Goal: Task Accomplishment & Management: Use online tool/utility

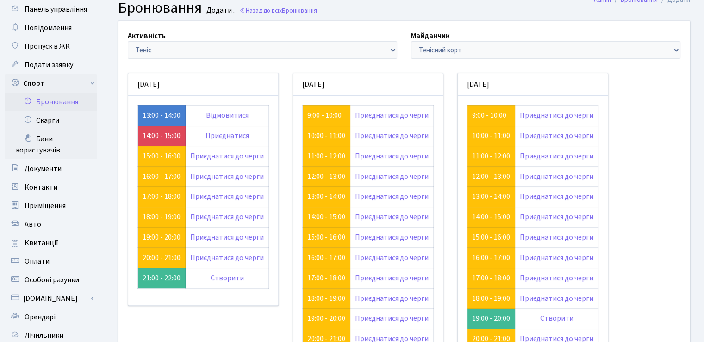
scroll to position [46, 0]
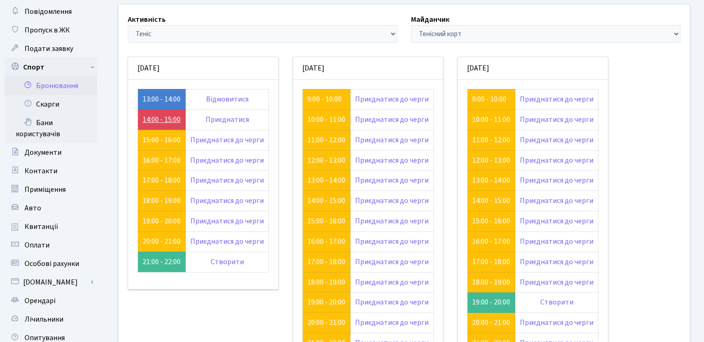
click at [167, 115] on link "14:00 - 15:00" at bounding box center [162, 119] width 38 height 10
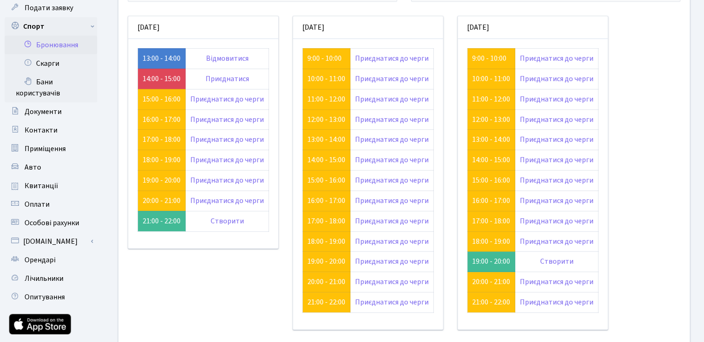
scroll to position [71, 0]
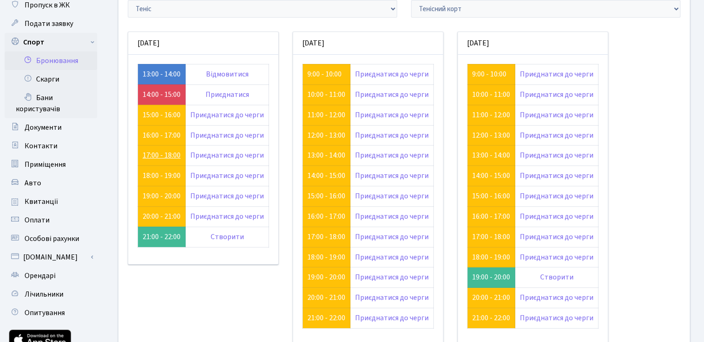
click at [156, 154] on link "17:00 - 18:00" at bounding box center [162, 155] width 38 height 10
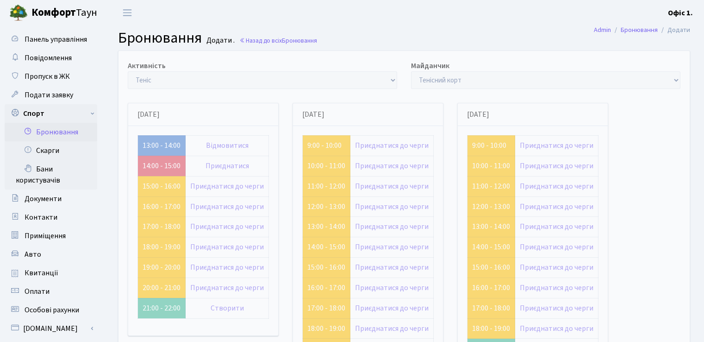
scroll to position [71, 0]
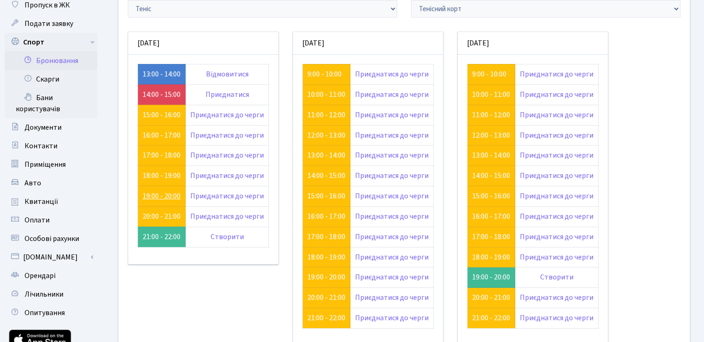
click at [167, 194] on link "19:00 - 20:00" at bounding box center [162, 196] width 38 height 10
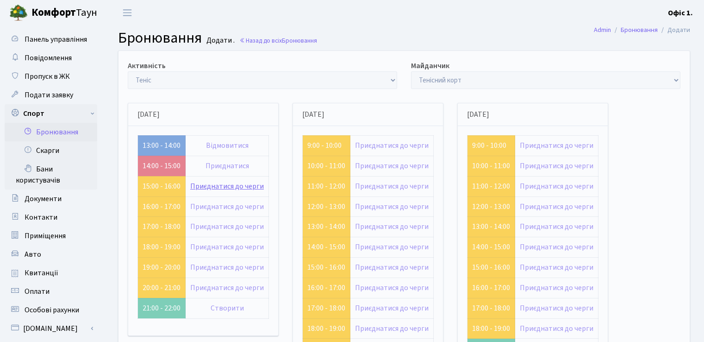
scroll to position [71, 0]
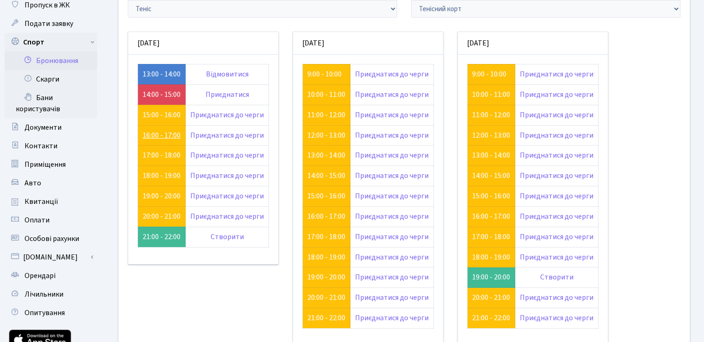
click at [156, 136] on link "16:00 - 17:00" at bounding box center [162, 135] width 38 height 10
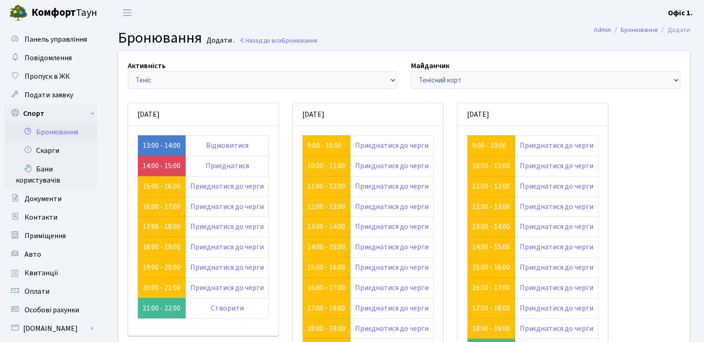
scroll to position [71, 0]
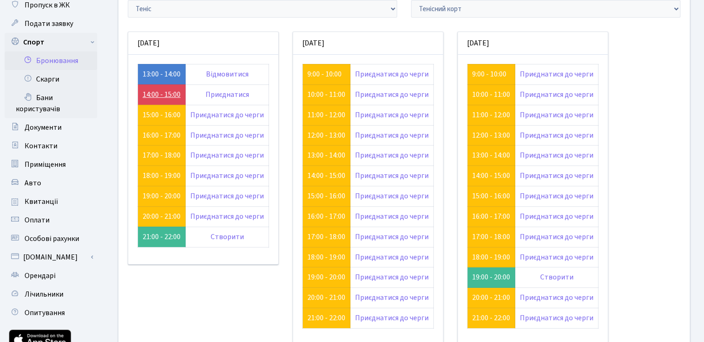
click at [150, 93] on link "14:00 - 15:00" at bounding box center [162, 94] width 38 height 10
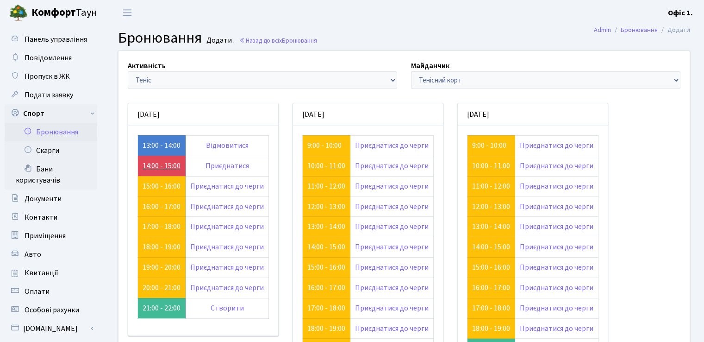
scroll to position [71, 0]
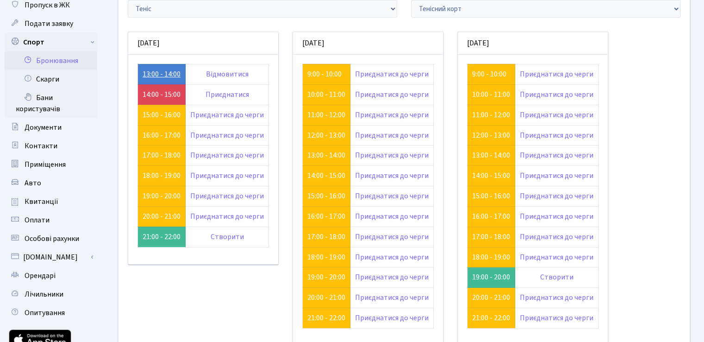
click at [155, 72] on link "13:00 - 14:00" at bounding box center [162, 74] width 38 height 10
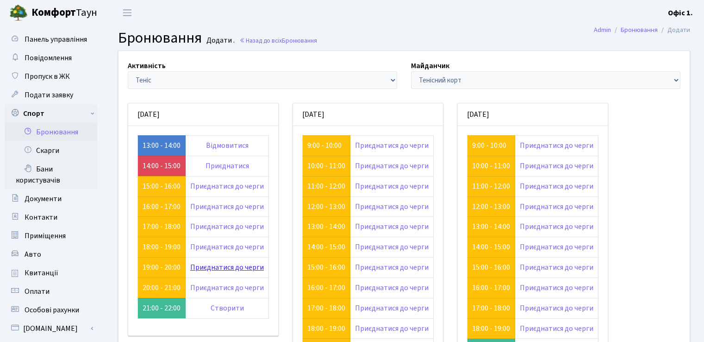
scroll to position [71, 0]
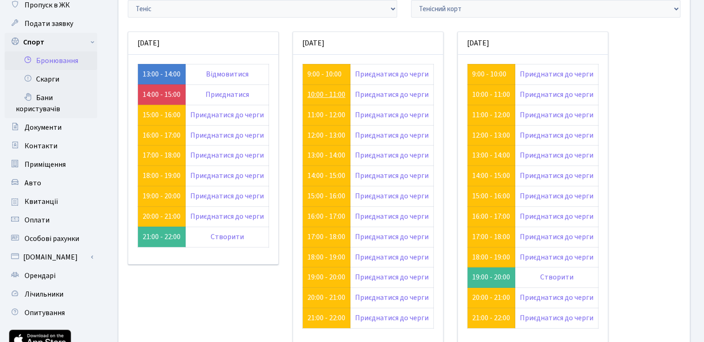
click at [330, 96] on link "10:00 - 11:00" at bounding box center [326, 94] width 38 height 10
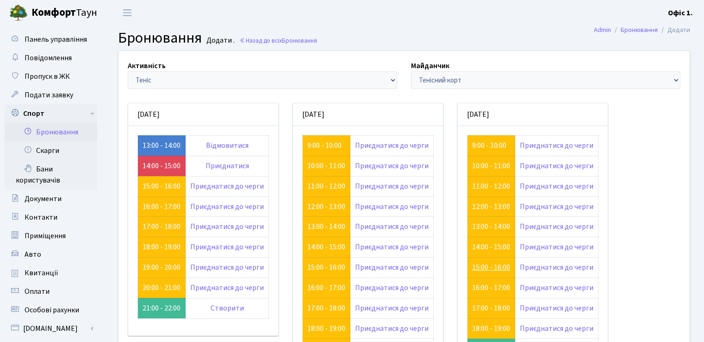
scroll to position [71, 0]
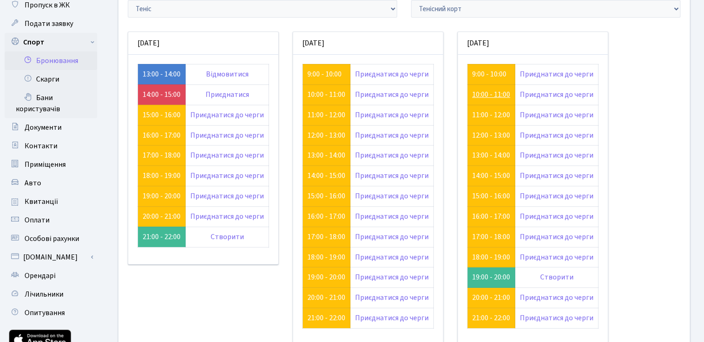
click at [483, 93] on link "10:00 - 11:00" at bounding box center [491, 94] width 38 height 10
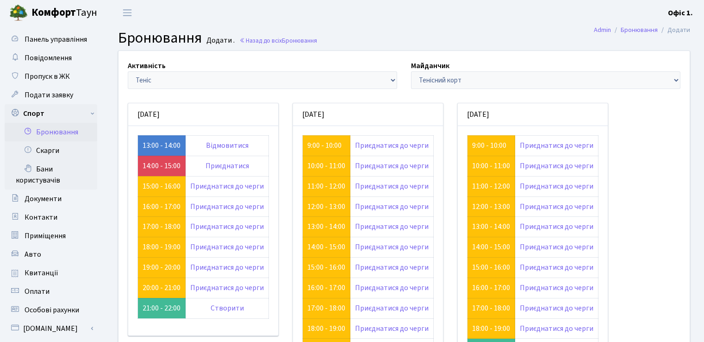
scroll to position [71, 0]
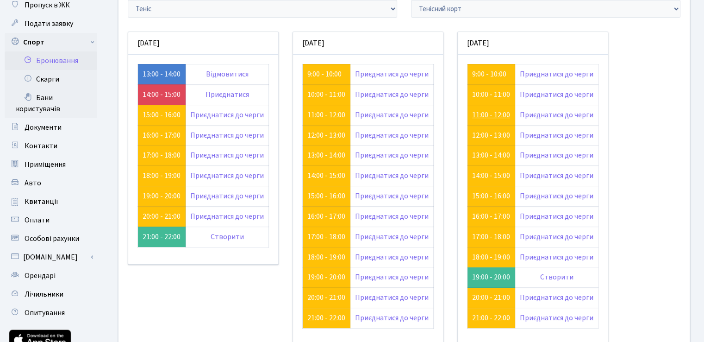
click at [494, 114] on link "11:00 - 12:00" at bounding box center [491, 115] width 38 height 10
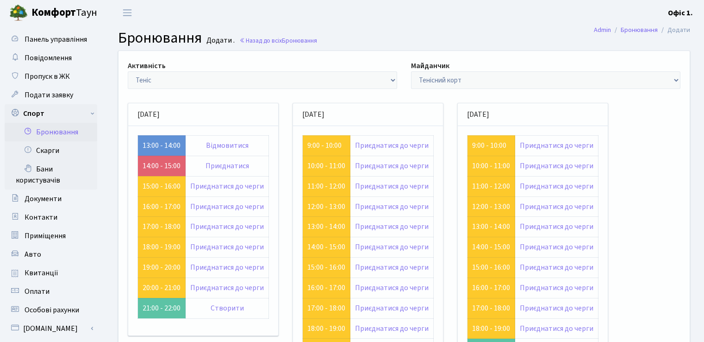
scroll to position [71, 0]
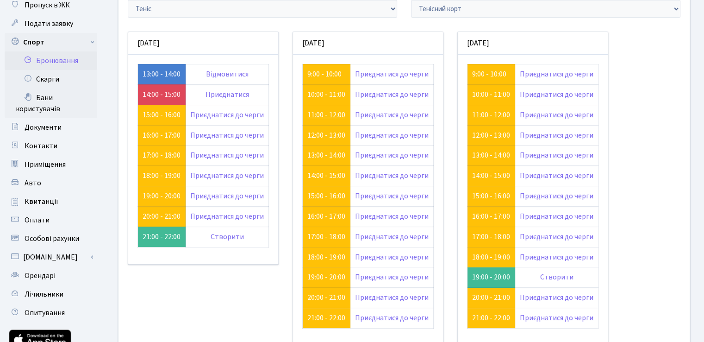
click at [330, 112] on link "11:00 - 12:00" at bounding box center [326, 115] width 38 height 10
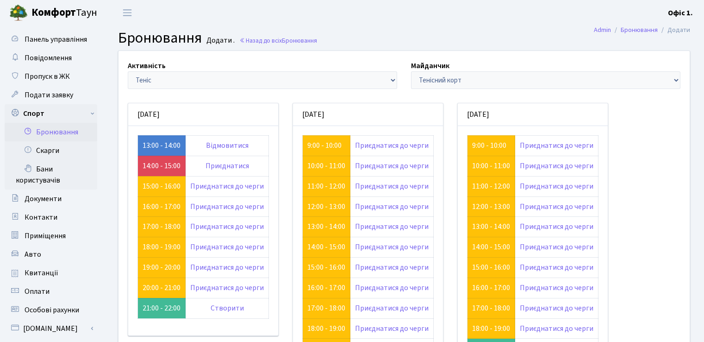
scroll to position [71, 0]
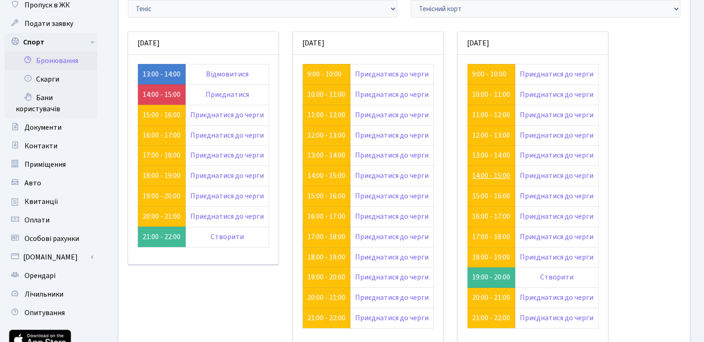
click at [497, 176] on link "14:00 - 15:00" at bounding box center [491, 175] width 38 height 10
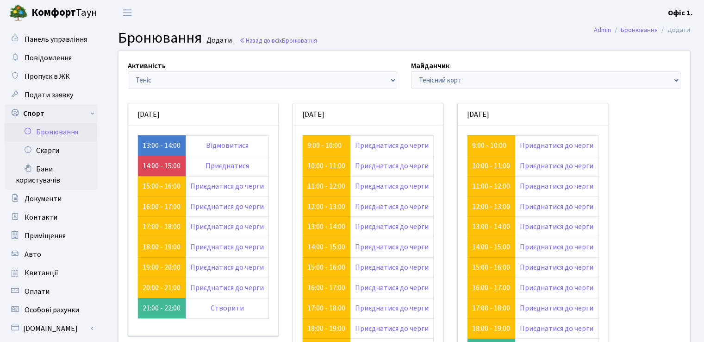
click at [260, 45] on h2 "Бронювання Додати . Назад до всіх Бронювання" at bounding box center [404, 38] width 572 height 18
click at [265, 39] on link "Назад до всіх Бронювання" at bounding box center [278, 40] width 78 height 9
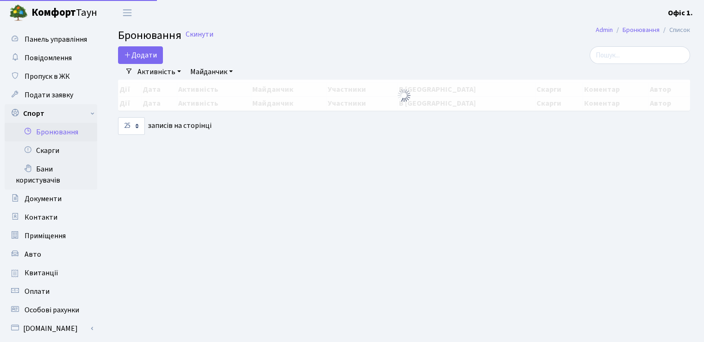
select select "25"
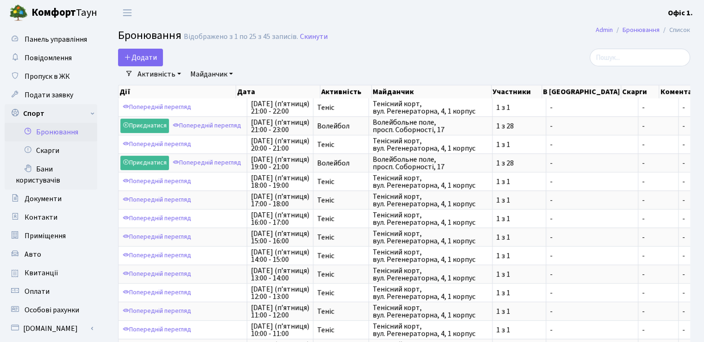
click at [230, 71] on link "Майданчик" at bounding box center [212, 74] width 50 height 16
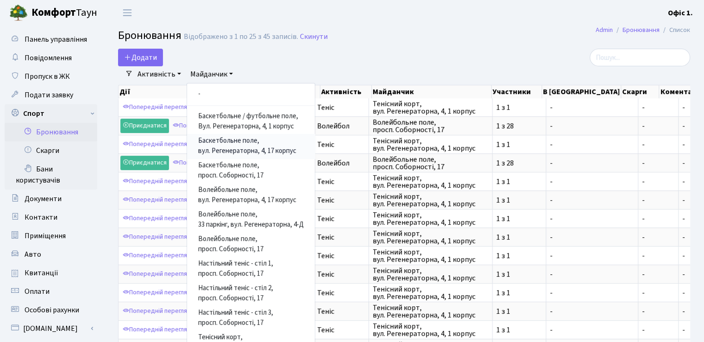
drag, startPoint x: 274, startPoint y: 140, endPoint x: 268, endPoint y: 132, distance: 10.0
click at [274, 139] on link "Баскетбольне поле, вул. Регенераторна, 4, 17 корпус" at bounding box center [251, 146] width 128 height 25
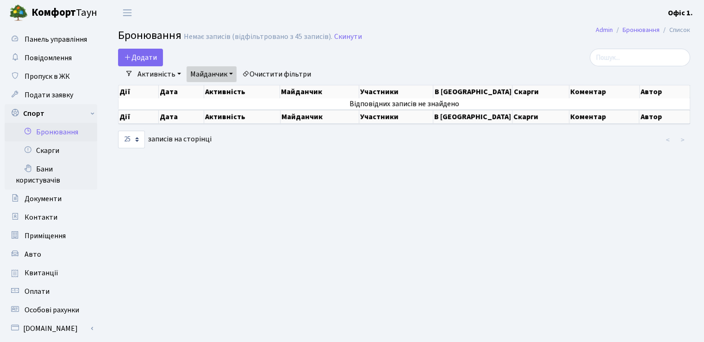
click at [164, 74] on link "Активність" at bounding box center [159, 74] width 51 height 16
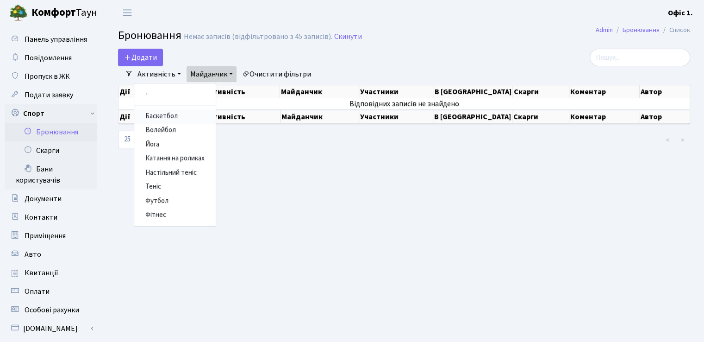
click at [180, 121] on link "Баскетбол" at bounding box center [174, 116] width 81 height 14
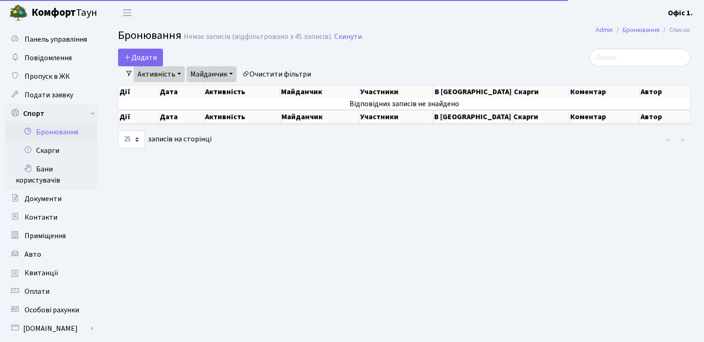
click at [173, 68] on link "Активність" at bounding box center [159, 74] width 51 height 16
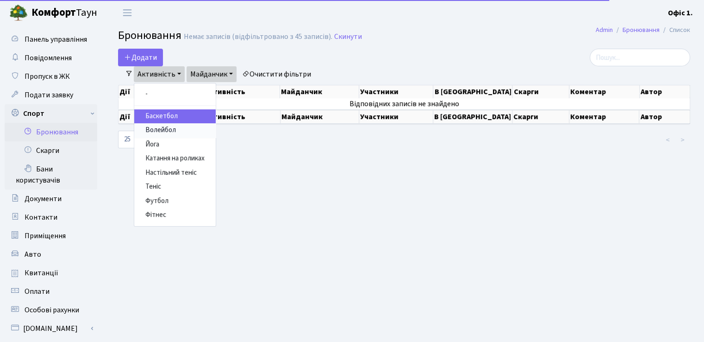
click at [182, 135] on link "Волейбол" at bounding box center [174, 130] width 81 height 14
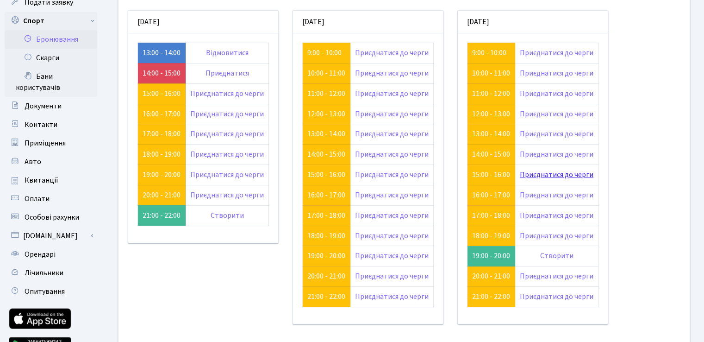
scroll to position [164, 0]
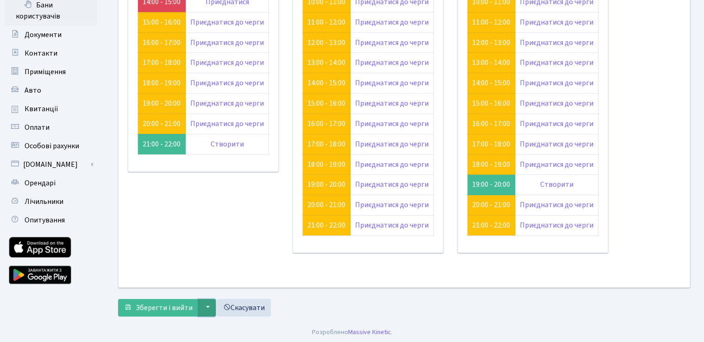
click at [205, 306] on button "▼" at bounding box center [207, 307] width 18 height 18
click at [186, 236] on div "середа 13.08 13:00 - 14:00" at bounding box center [203, 101] width 165 height 325
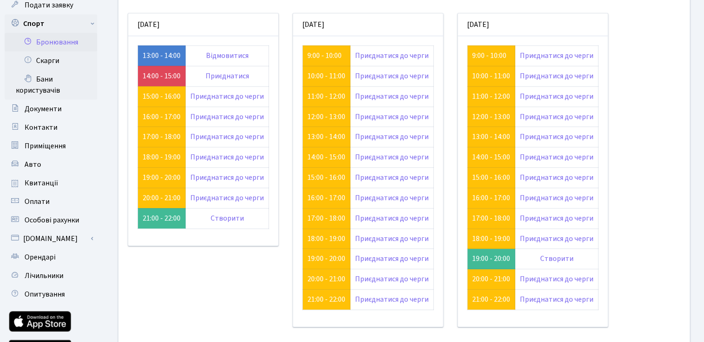
scroll to position [0, 0]
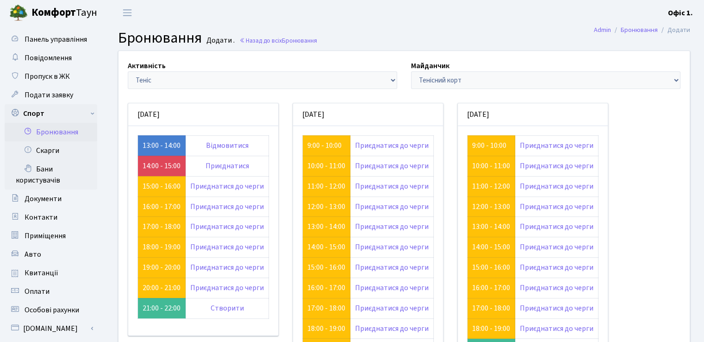
click at [203, 99] on div "середа 13.08 13:00 - 14:00 Відмовитися" at bounding box center [368, 264] width 494 height 343
click at [226, 43] on small "Додати ." at bounding box center [220, 40] width 30 height 9
click at [651, 32] on link "Бронювання" at bounding box center [639, 30] width 37 height 10
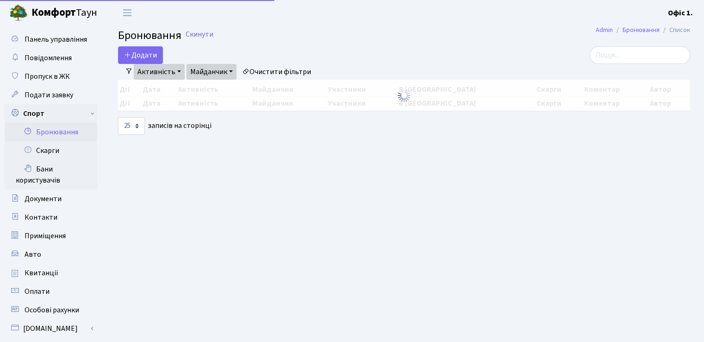
select select "25"
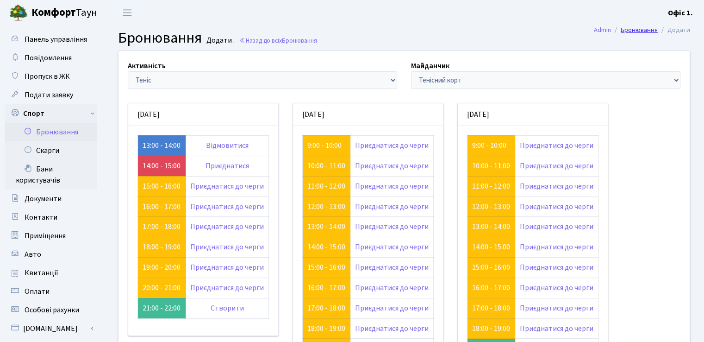
click at [651, 31] on link "Бронювання" at bounding box center [639, 30] width 37 height 10
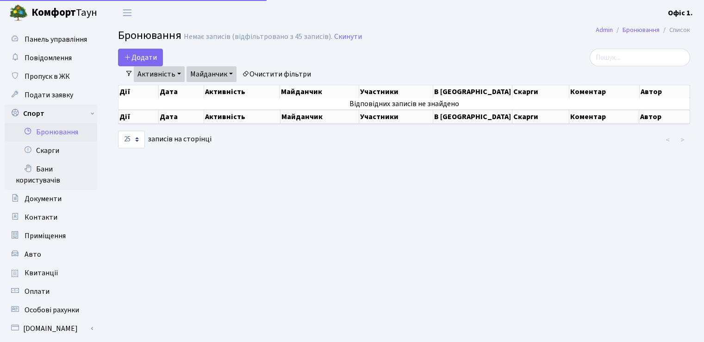
select select "25"
click at [282, 69] on link "Очистити фільтри" at bounding box center [276, 74] width 76 height 16
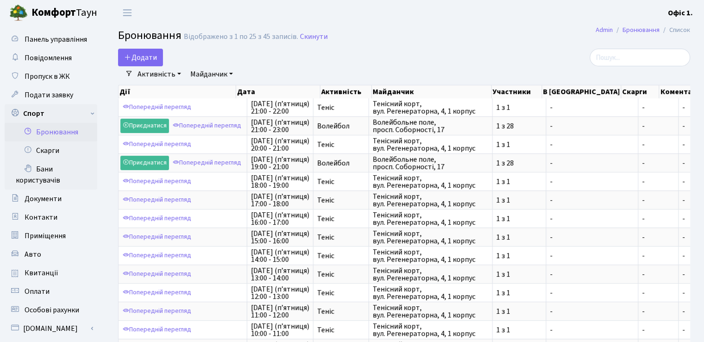
click at [233, 71] on link "Майданчик" at bounding box center [212, 74] width 50 height 16
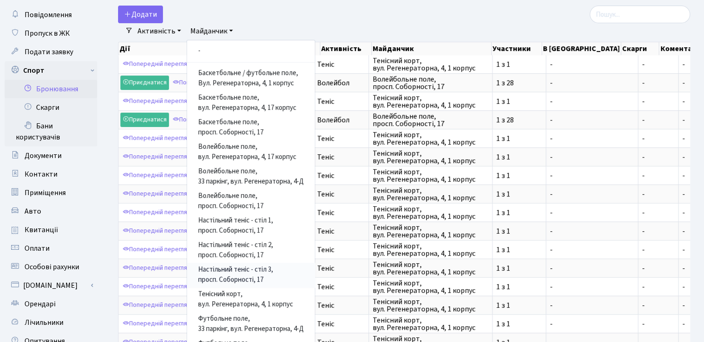
scroll to position [93, 0]
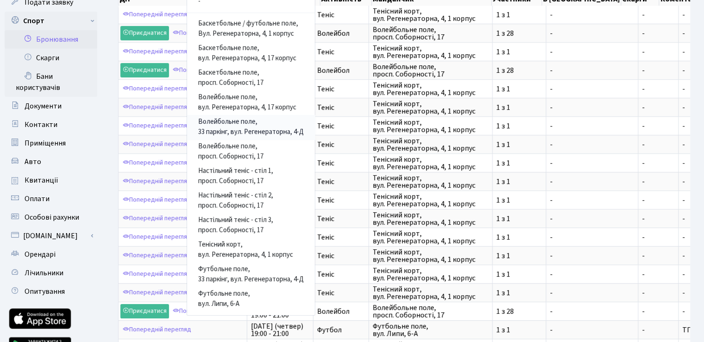
click at [258, 130] on link "Волейбольне поле, 33 паркінг, вул. Регенераторна, 4-Д" at bounding box center [251, 127] width 128 height 25
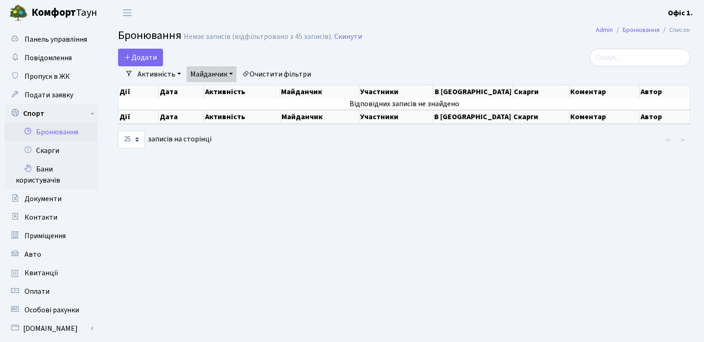
click at [165, 73] on link "Активність" at bounding box center [159, 74] width 51 height 16
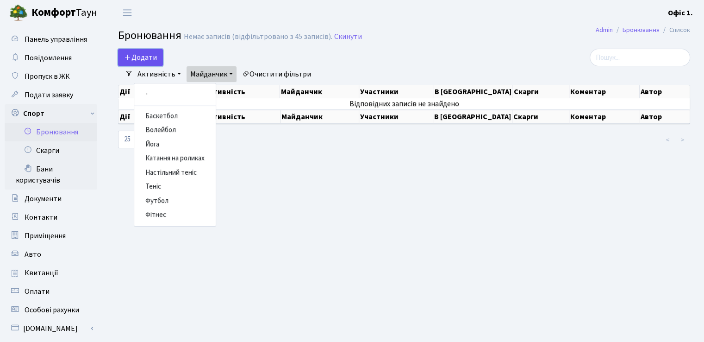
click at [151, 56] on button "Додати" at bounding box center [140, 58] width 45 height 18
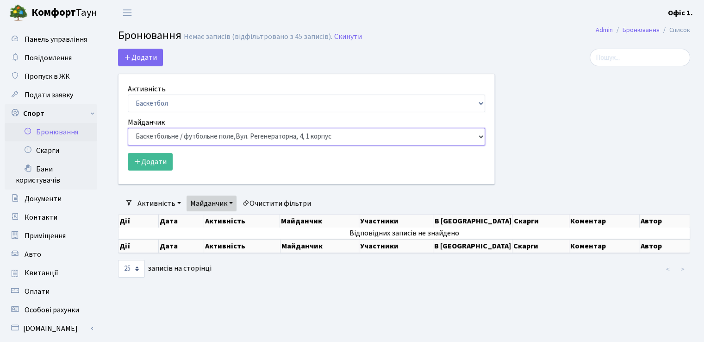
click at [465, 137] on select "Баскетбольне / футбольне поле, Вул. Регенераторна, 4, 1 корпус Баскетбольне пол…" at bounding box center [306, 137] width 357 height 18
select select "8"
click at [128, 128] on select "Баскетбольне / футбольне поле, Вул. Регенераторна, 4, 1 корпус Баскетбольне пол…" at bounding box center [306, 137] width 357 height 18
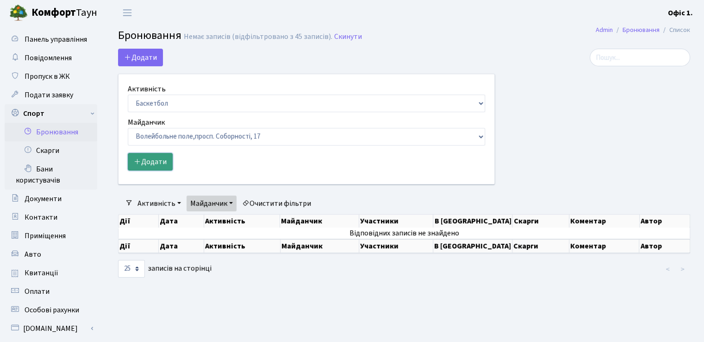
click at [152, 162] on button "Додати" at bounding box center [150, 162] width 45 height 18
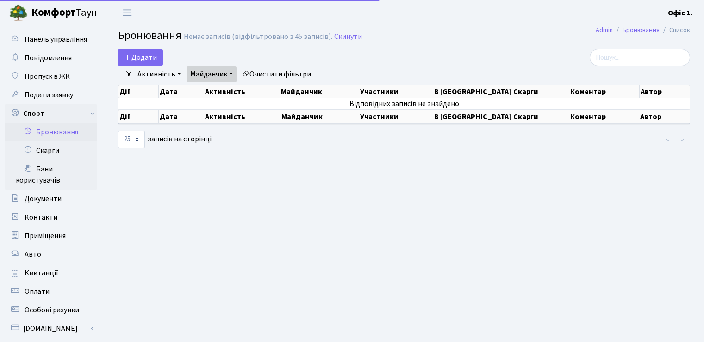
select select "25"
click at [231, 72] on link "Майданчик" at bounding box center [212, 74] width 50 height 16
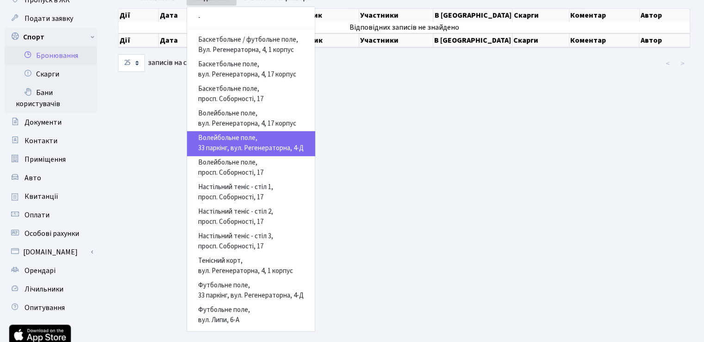
scroll to position [93, 0]
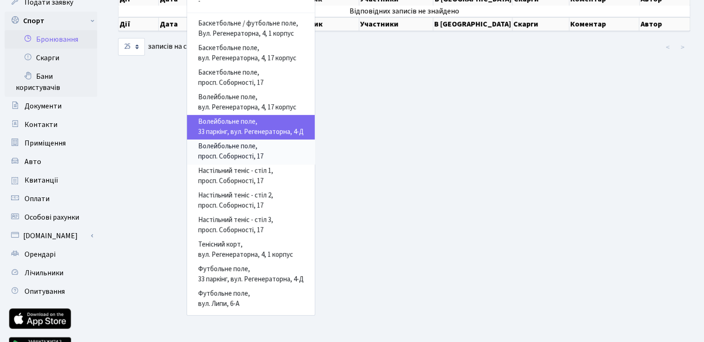
click at [235, 154] on link "Волейбольне поле, просп. Соборності, 17" at bounding box center [251, 151] width 128 height 25
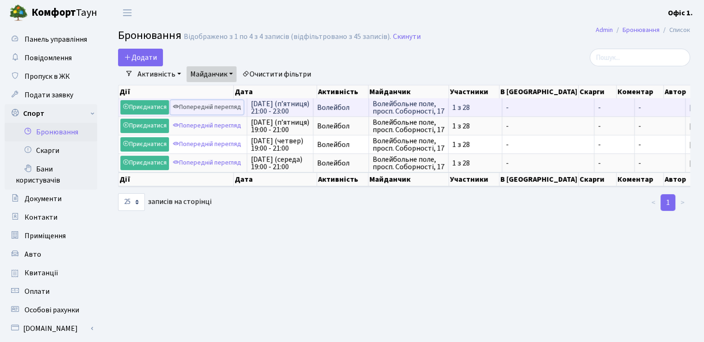
click at [209, 106] on link "Попередній перегляд" at bounding box center [206, 107] width 73 height 14
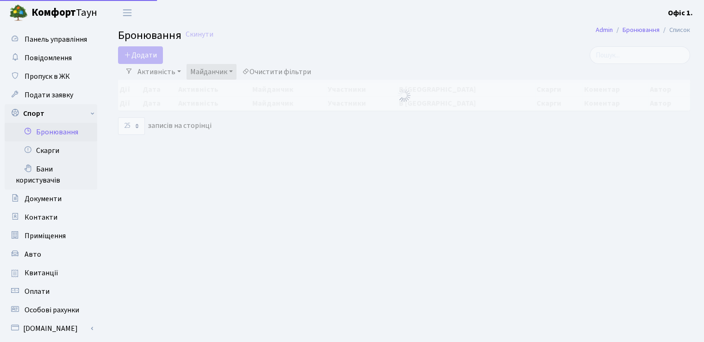
select select "25"
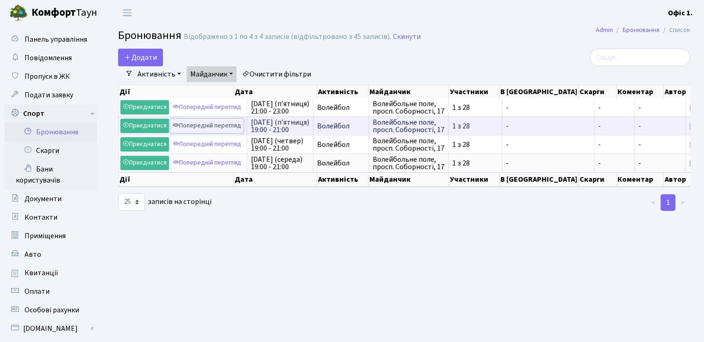
click at [225, 126] on link "Попередній перегляд" at bounding box center [206, 125] width 73 height 14
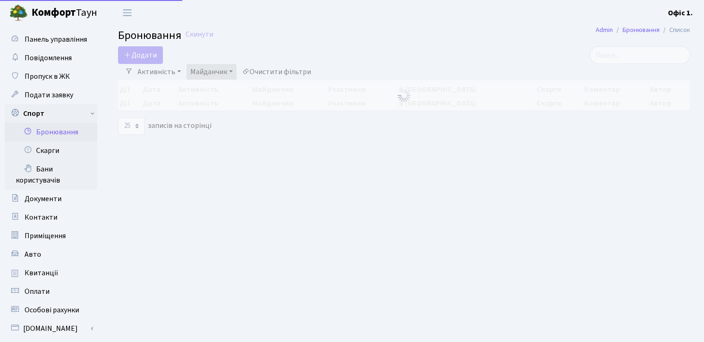
select select "25"
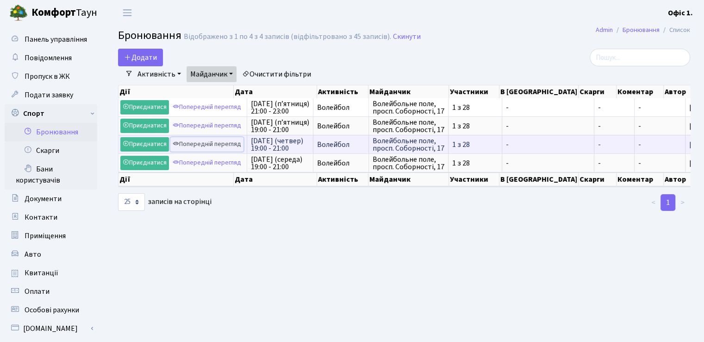
click at [222, 140] on link "Попередній перегляд" at bounding box center [206, 144] width 73 height 14
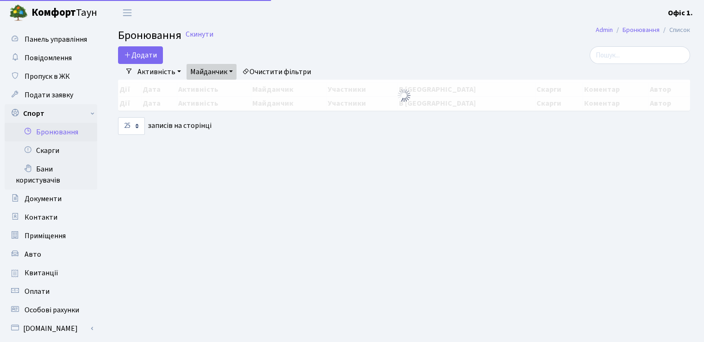
select select "25"
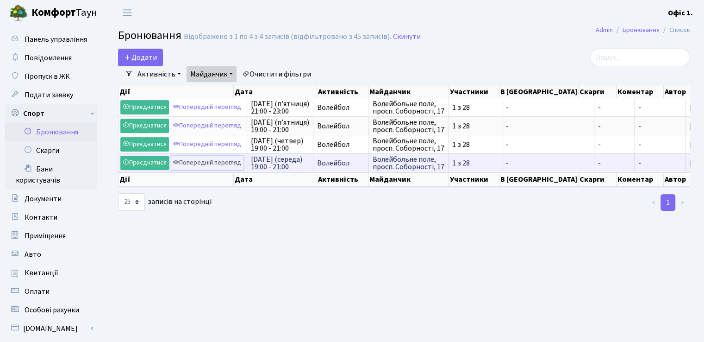
click at [221, 159] on link "Попередній перегляд" at bounding box center [206, 162] width 73 height 14
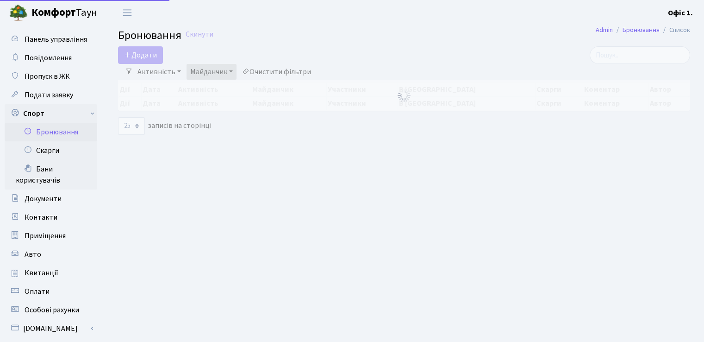
select select "25"
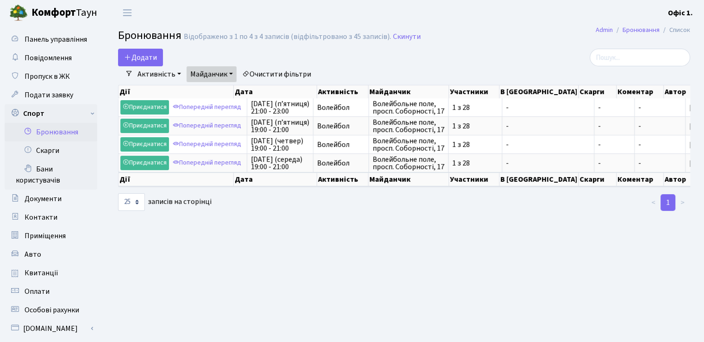
click at [221, 72] on link "Майданчик" at bounding box center [212, 74] width 50 height 16
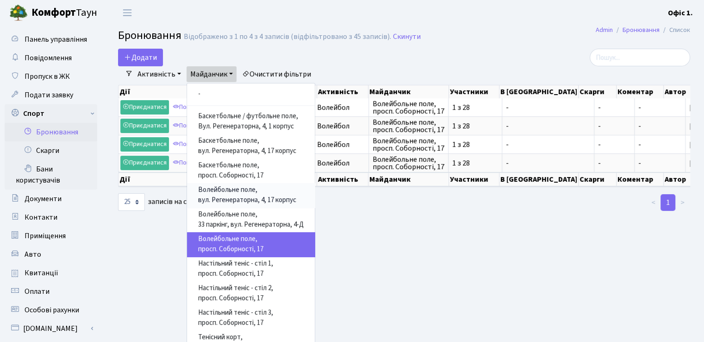
click at [263, 199] on link "Волейбольне поле, вул. Регенераторна, 4, 17 корпус" at bounding box center [251, 195] width 128 height 25
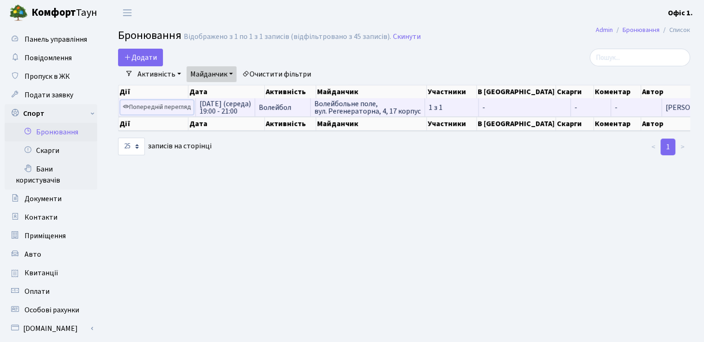
click at [159, 109] on link "Попередній перегляд" at bounding box center [156, 107] width 73 height 14
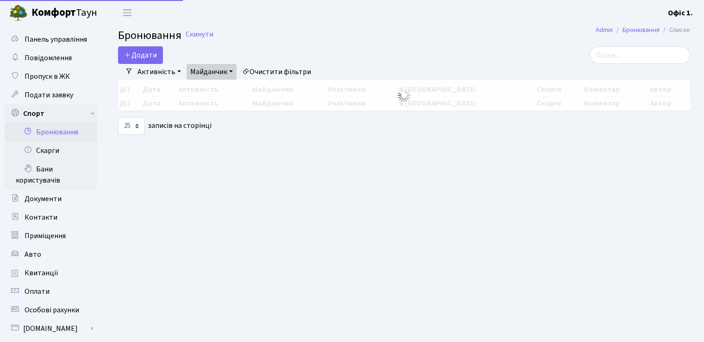
select select "25"
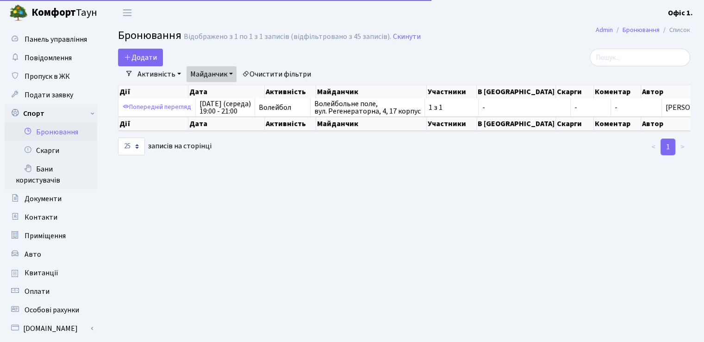
click at [236, 72] on link "Майданчик" at bounding box center [212, 74] width 50 height 16
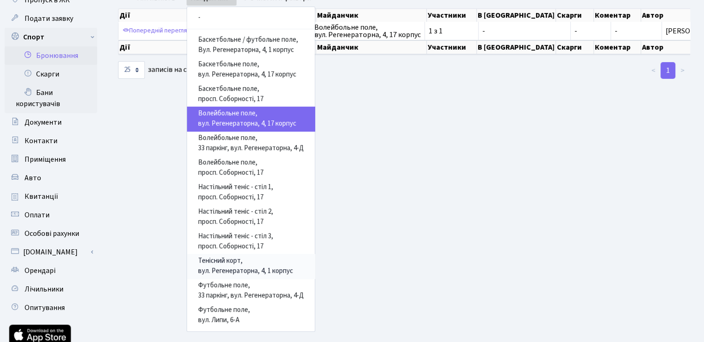
scroll to position [93, 0]
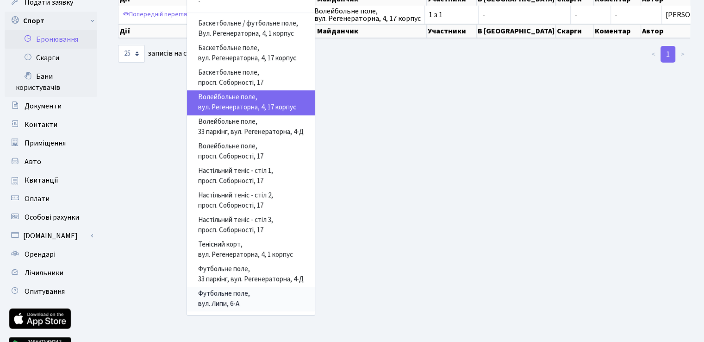
click at [225, 300] on link "Футбольне поле, вул. Липи, 6-А" at bounding box center [251, 298] width 128 height 25
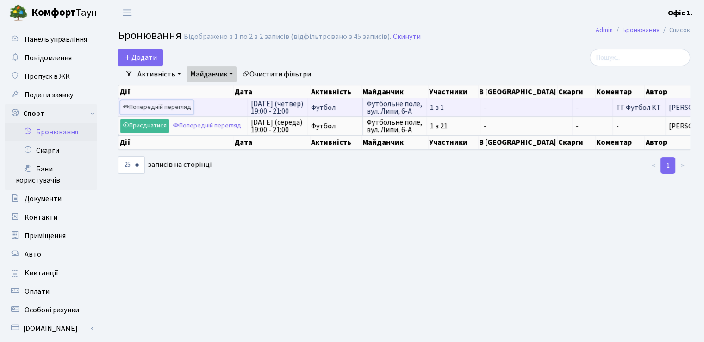
click at [176, 108] on link "Попередній перегляд" at bounding box center [156, 107] width 73 height 14
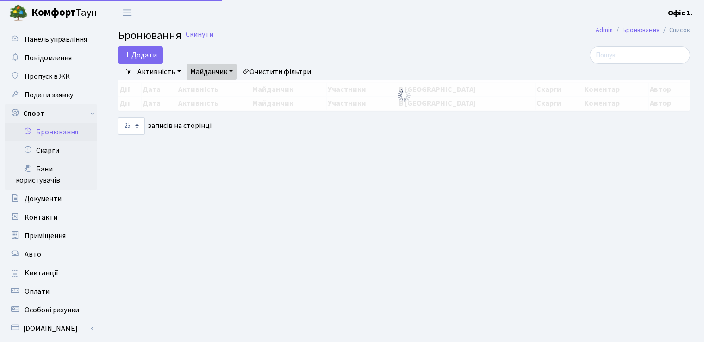
select select "25"
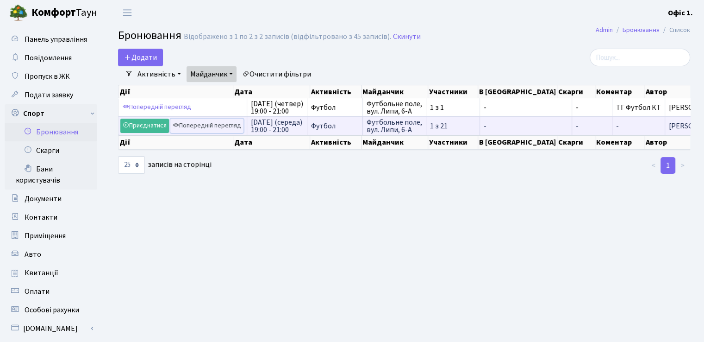
click at [223, 124] on link "Попередній перегляд" at bounding box center [206, 125] width 73 height 14
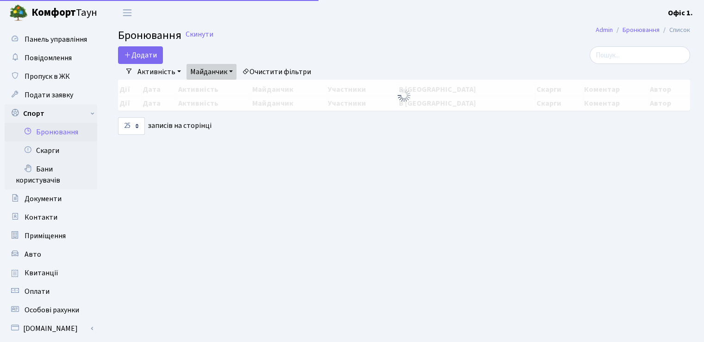
select select "25"
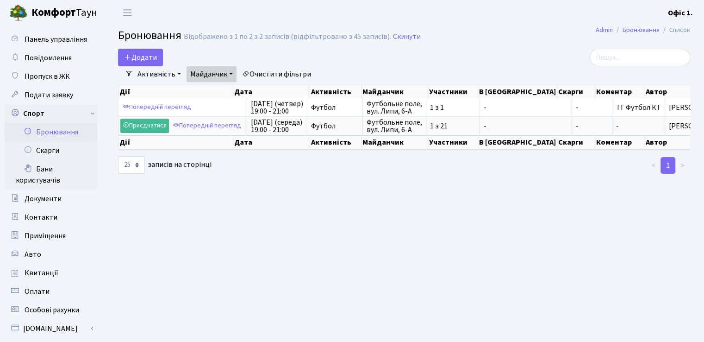
click at [219, 72] on link "Майданчик" at bounding box center [212, 74] width 50 height 16
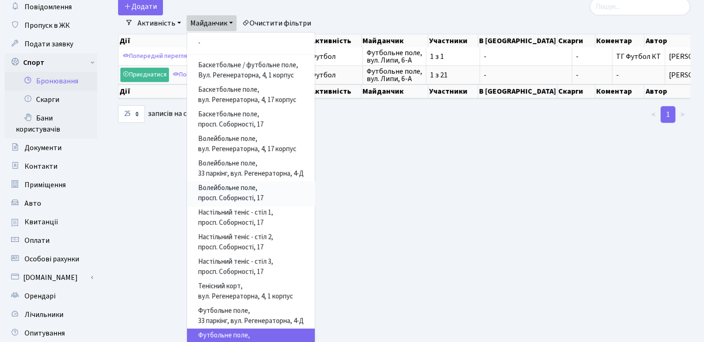
scroll to position [93, 0]
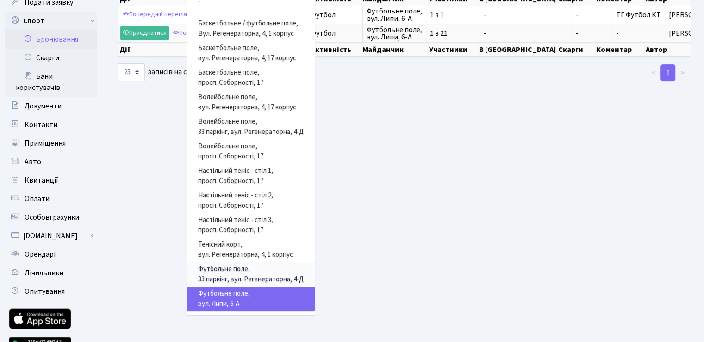
click at [268, 271] on link "Футбольне поле, 33 паркінг, вул. Регенераторна, 4-Д" at bounding box center [251, 274] width 128 height 25
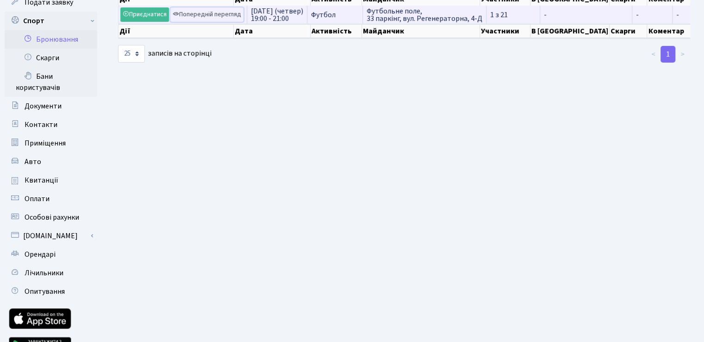
click at [206, 22] on link "Попередній перегляд" at bounding box center [206, 14] width 73 height 14
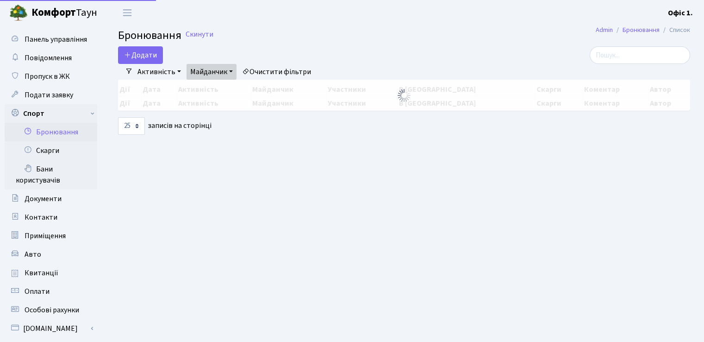
select select "25"
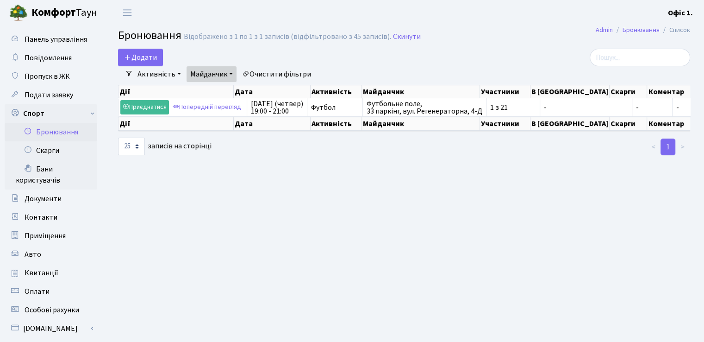
click at [230, 71] on link "Майданчик" at bounding box center [212, 74] width 50 height 16
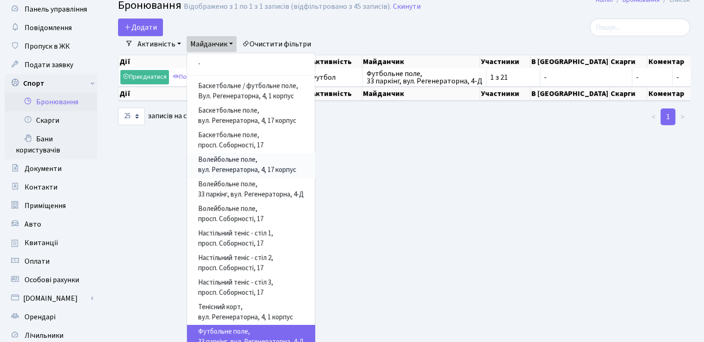
scroll to position [46, 0]
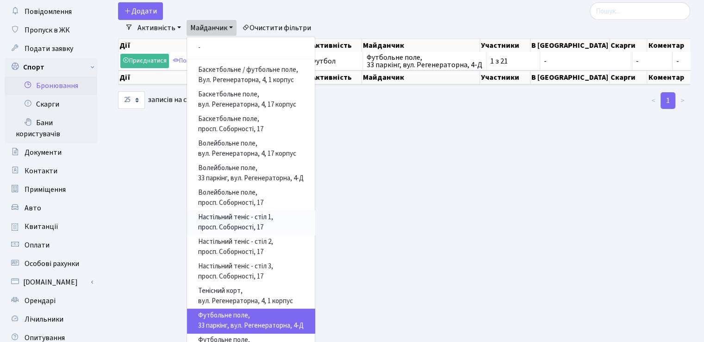
click at [285, 213] on link "Настільний теніс - стіл 1, просп. Соборності, 17" at bounding box center [251, 222] width 128 height 25
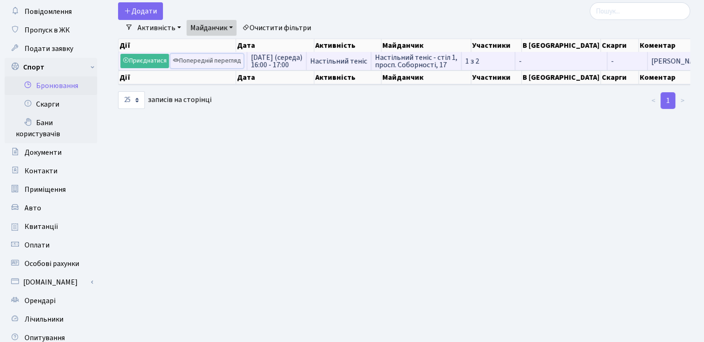
click at [206, 57] on link "Попередній перегляд" at bounding box center [206, 61] width 73 height 14
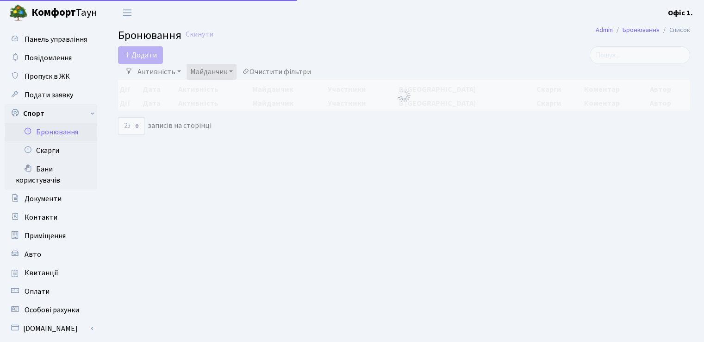
select select "25"
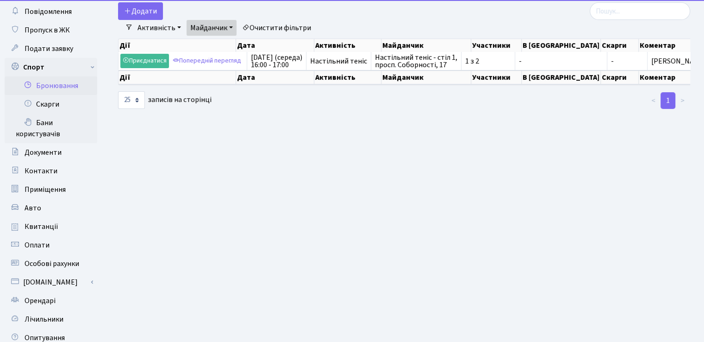
click at [215, 22] on link "Майданчик" at bounding box center [212, 28] width 50 height 16
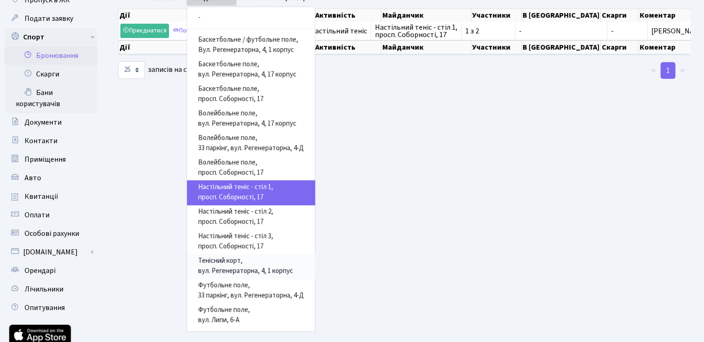
scroll to position [93, 0]
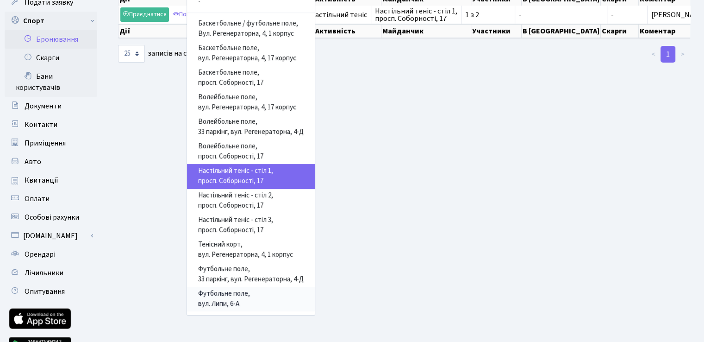
click at [258, 293] on link "Футбольне поле, вул. Липи, 6-А" at bounding box center [251, 298] width 128 height 25
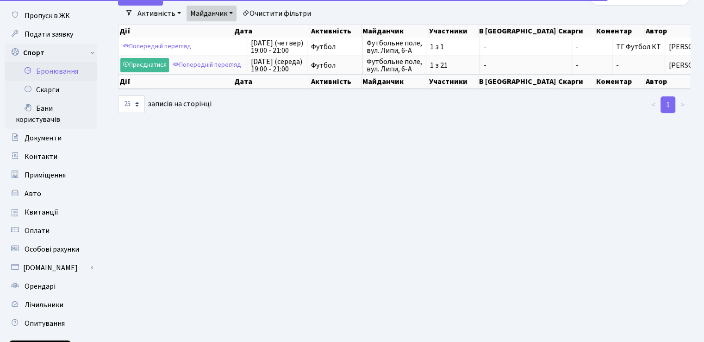
scroll to position [46, 0]
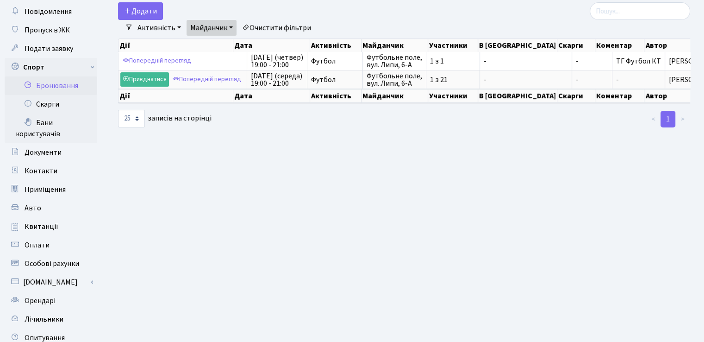
drag, startPoint x: 224, startPoint y: 27, endPoint x: 250, endPoint y: 78, distance: 58.0
click at [224, 27] on link "Майданчик" at bounding box center [212, 28] width 50 height 16
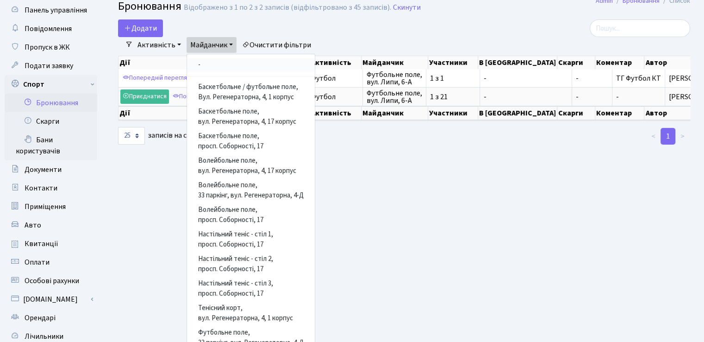
scroll to position [0, 0]
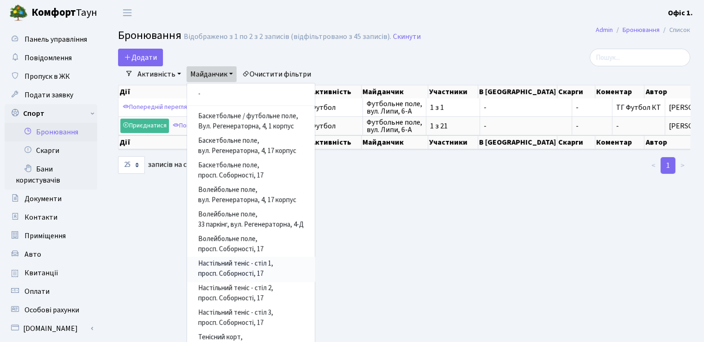
click at [276, 267] on link "Настільний теніс - стіл 1, просп. Соборності, 17" at bounding box center [251, 268] width 128 height 25
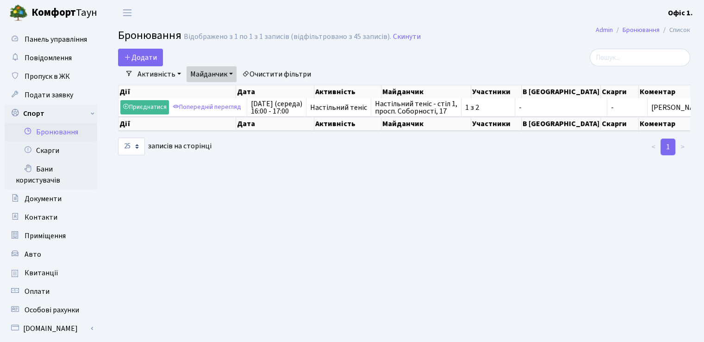
click at [228, 71] on link "Майданчик" at bounding box center [212, 74] width 50 height 16
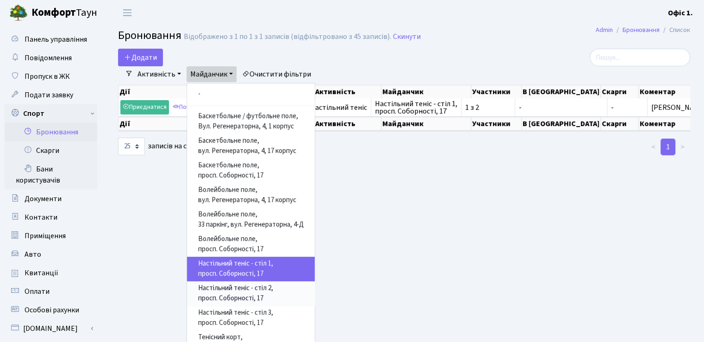
scroll to position [46, 0]
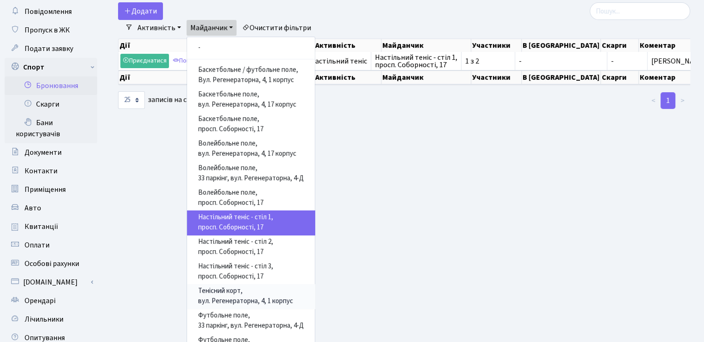
click at [254, 290] on link "Тенісний корт, вул. Регенераторна, 4, 1 корпус" at bounding box center [251, 296] width 128 height 25
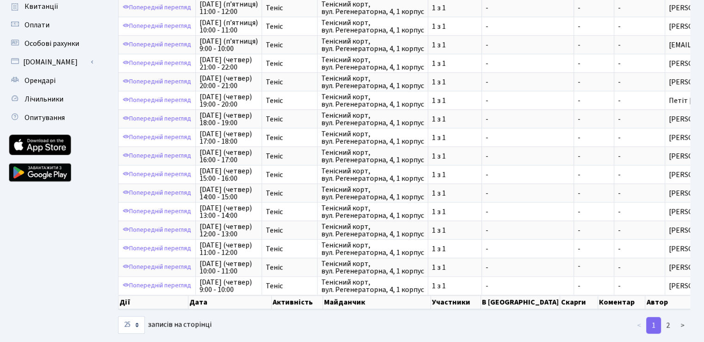
scroll to position [282, 0]
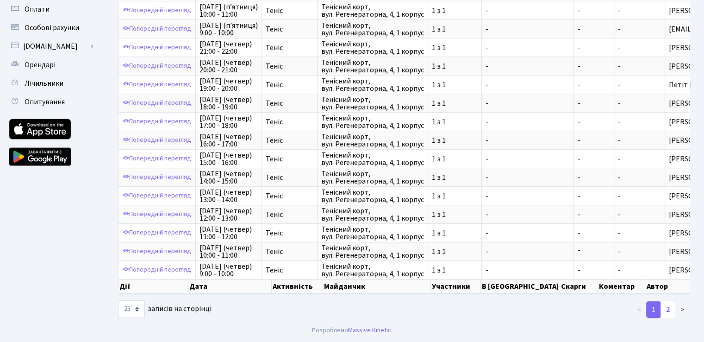
click at [669, 306] on link "2" at bounding box center [667, 309] width 15 height 17
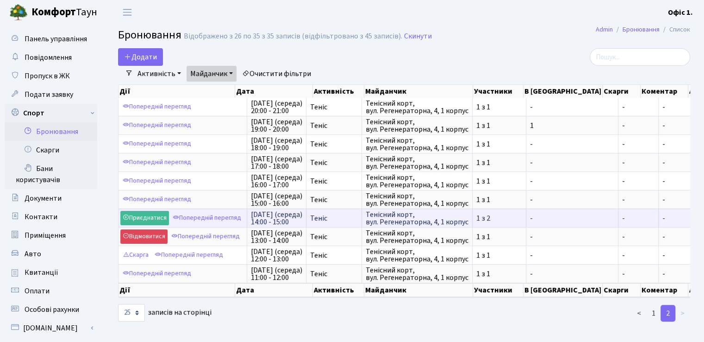
scroll to position [0, 0]
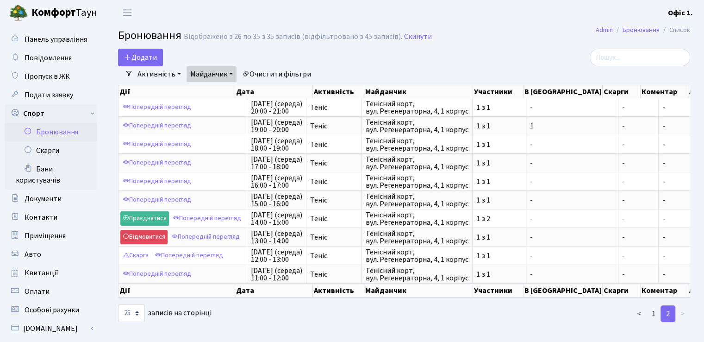
click at [218, 80] on link "Майданчик" at bounding box center [212, 74] width 50 height 16
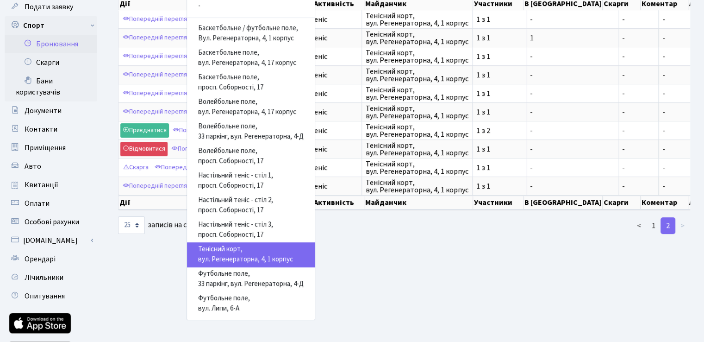
scroll to position [93, 0]
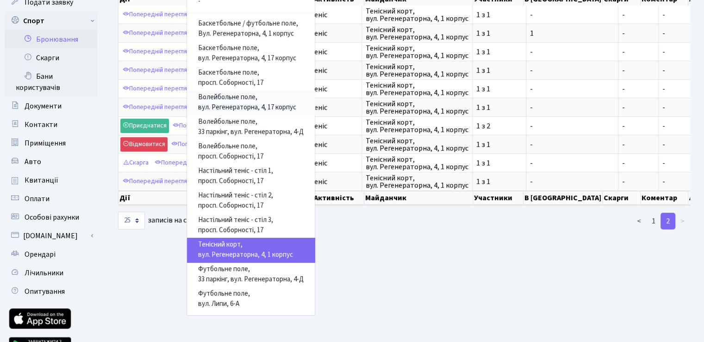
click at [287, 109] on link "Волейбольне поле, вул. Регенераторна, 4, 17 корпус" at bounding box center [251, 102] width 128 height 25
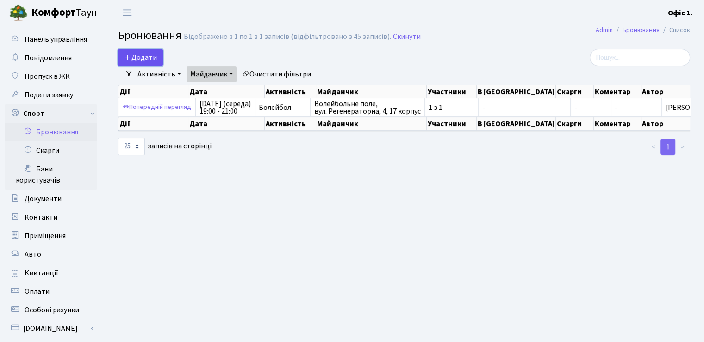
click at [144, 62] on button "Додати" at bounding box center [140, 58] width 45 height 18
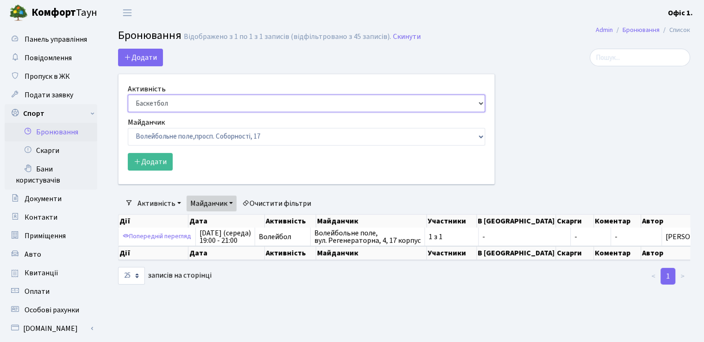
click at [227, 103] on select "Баскетбол Волейбол Йога Катання на роликах Настільний теніс Теніс Футбол Фітнес" at bounding box center [306, 103] width 357 height 18
select select "4"
click at [128, 94] on select "Баскетбол Волейбол Йога Катання на роликах Настільний теніс Теніс Футбол Фітнес" at bounding box center [306, 103] width 357 height 18
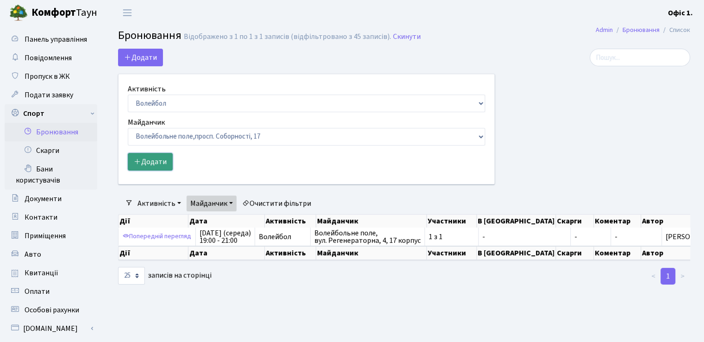
click at [159, 162] on button "Додати" at bounding box center [150, 162] width 45 height 18
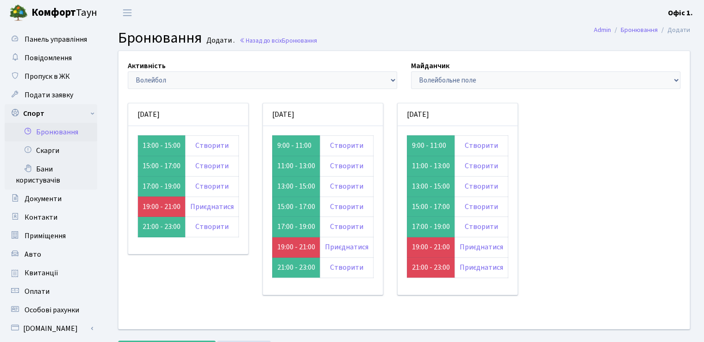
scroll to position [46, 0]
